Goal: Information Seeking & Learning: Learn about a topic

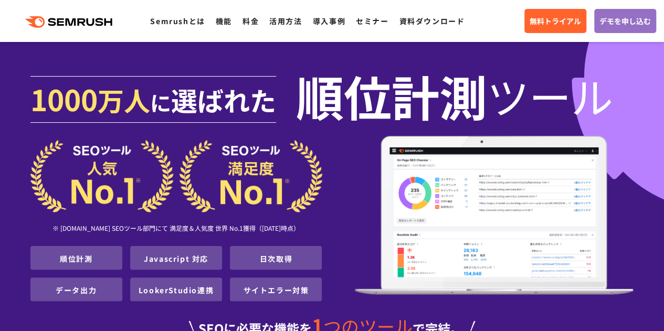
scroll to position [210, 0]
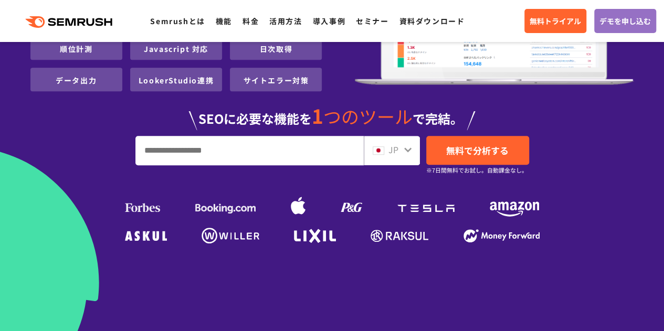
click at [315, 149] on input "URL、キーワードを入力してください" at bounding box center [249, 150] width 227 height 28
click at [247, 139] on input "URL、キーワードを入力してください" at bounding box center [249, 150] width 227 height 28
paste input "**********"
type input "**********"
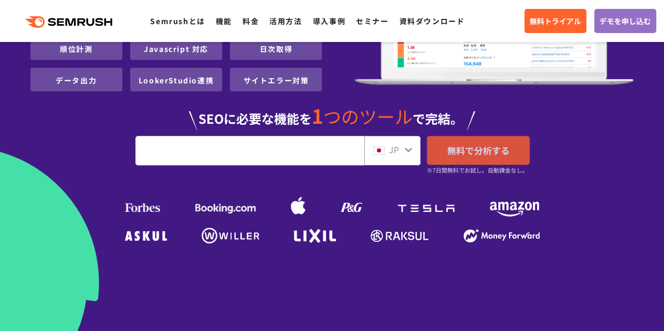
click at [455, 155] on span "無料で分析する" at bounding box center [478, 150] width 62 height 13
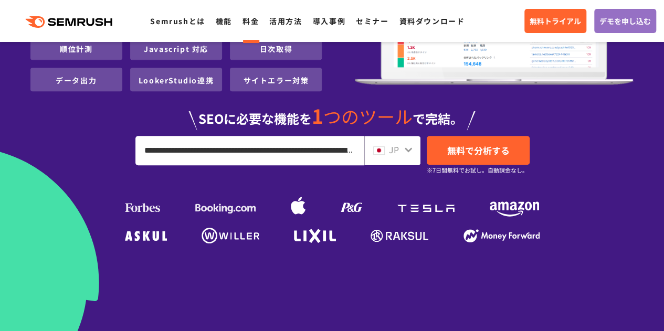
click at [257, 22] on link "料金" at bounding box center [250, 21] width 16 height 10
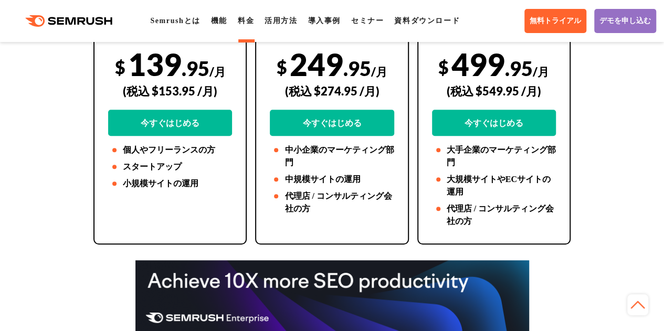
scroll to position [210, 0]
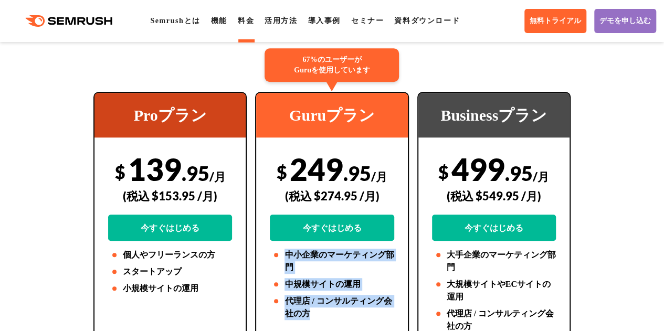
drag, startPoint x: 289, startPoint y: 256, endPoint x: 362, endPoint y: 312, distance: 92.1
click at [362, 312] on ul "中小企業のマーケティング部門 中規模サイトの運用 代理店 / コンサルティング会社の方" at bounding box center [332, 284] width 124 height 71
click at [362, 312] on li "代理店 / コンサルティング会社の方" at bounding box center [332, 307] width 124 height 25
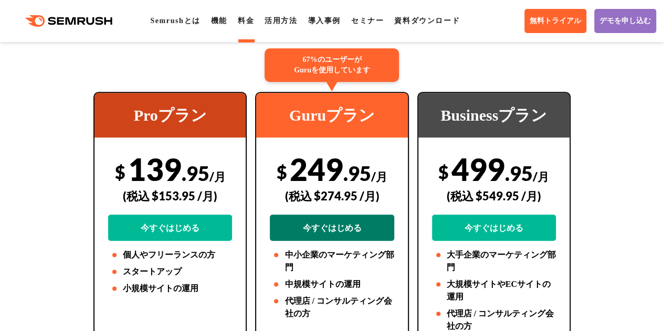
drag, startPoint x: 360, startPoint y: 223, endPoint x: 358, endPoint y: 216, distance: 7.1
